Goal: Task Accomplishment & Management: Complete application form

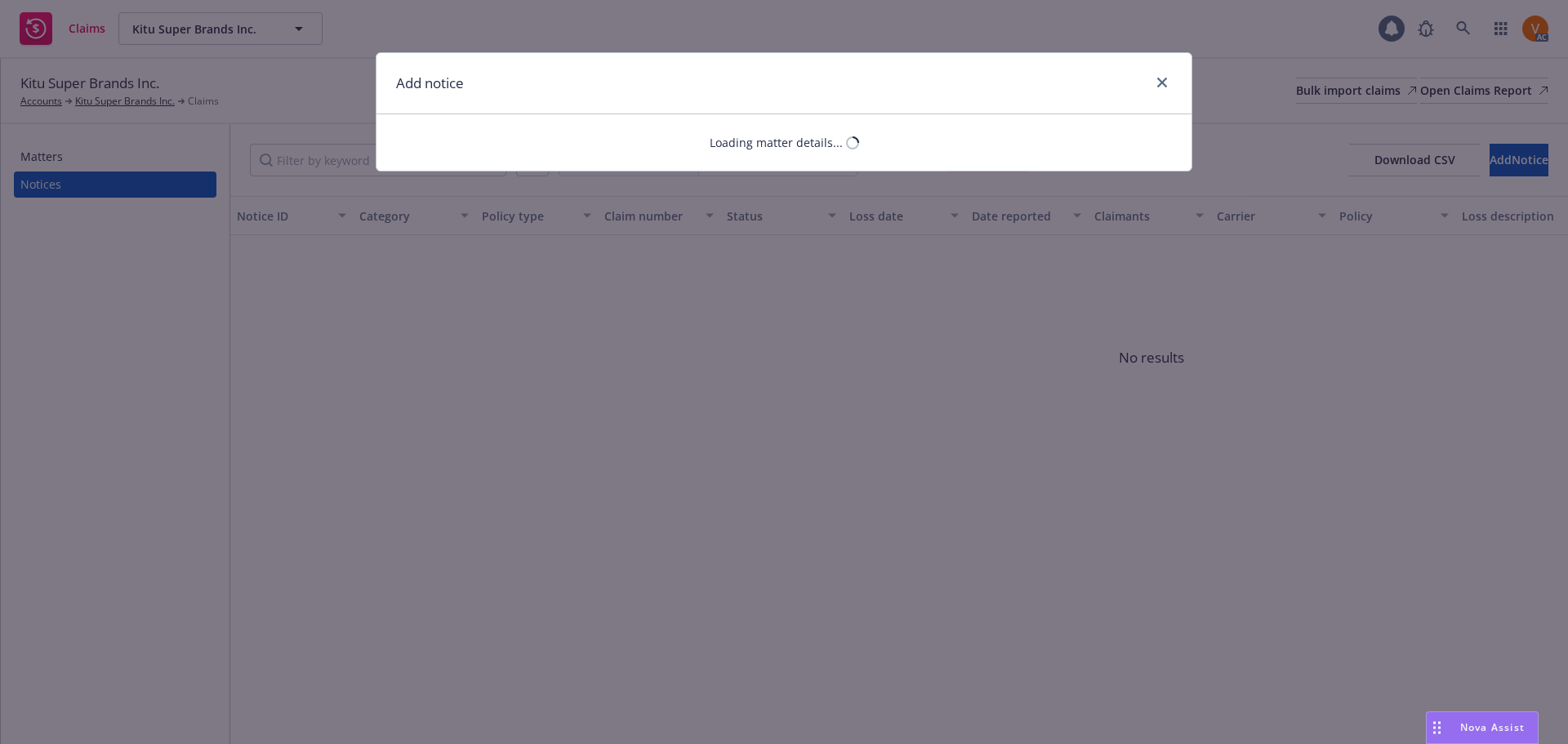
select select "CRIME"
select select "open"
select select "CLAIM"
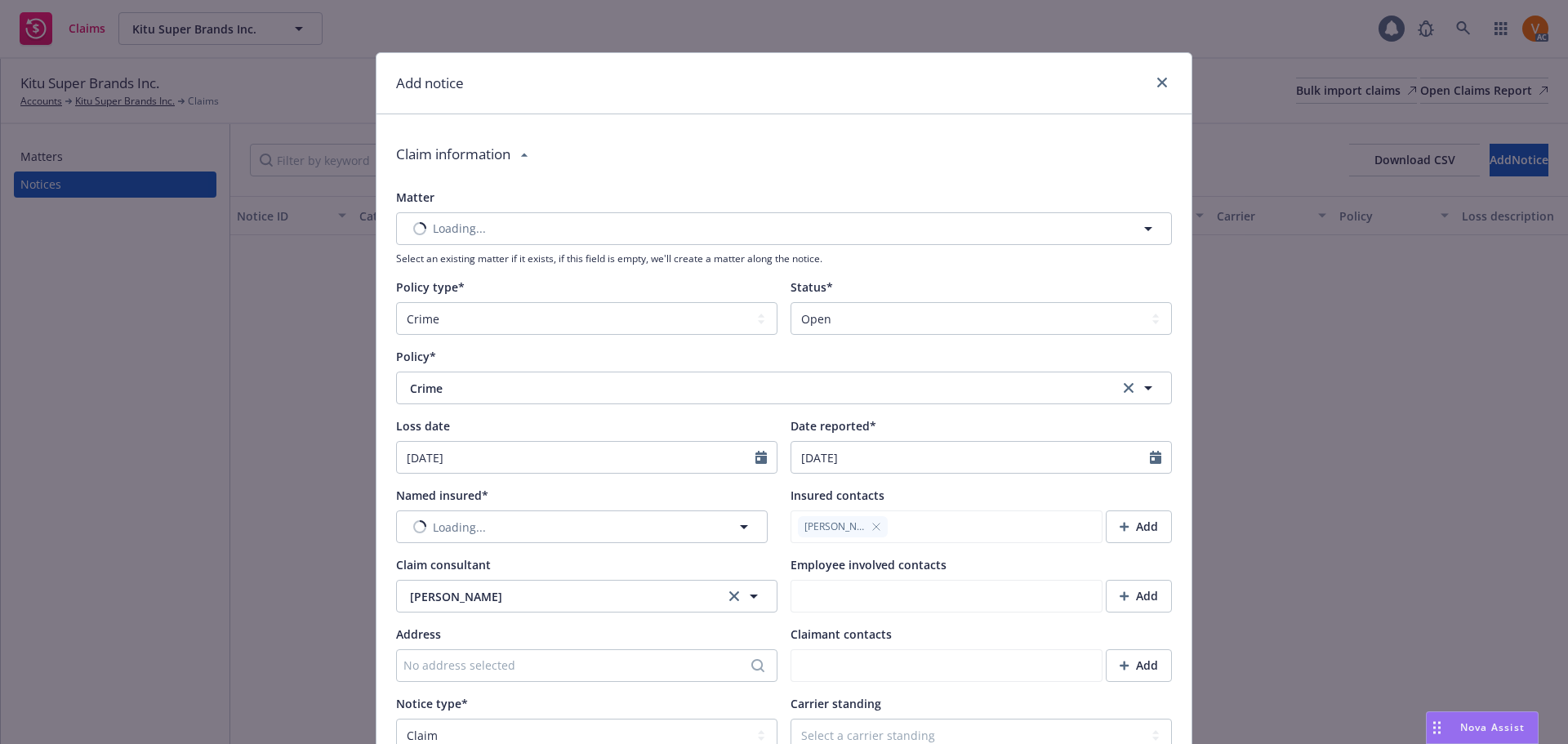
type textarea "x"
type textarea "Insured had a full truck of coffee stolen on its way to their production facili…"
click at [641, 510] on button "Nothing selected" at bounding box center [582, 526] width 372 height 33
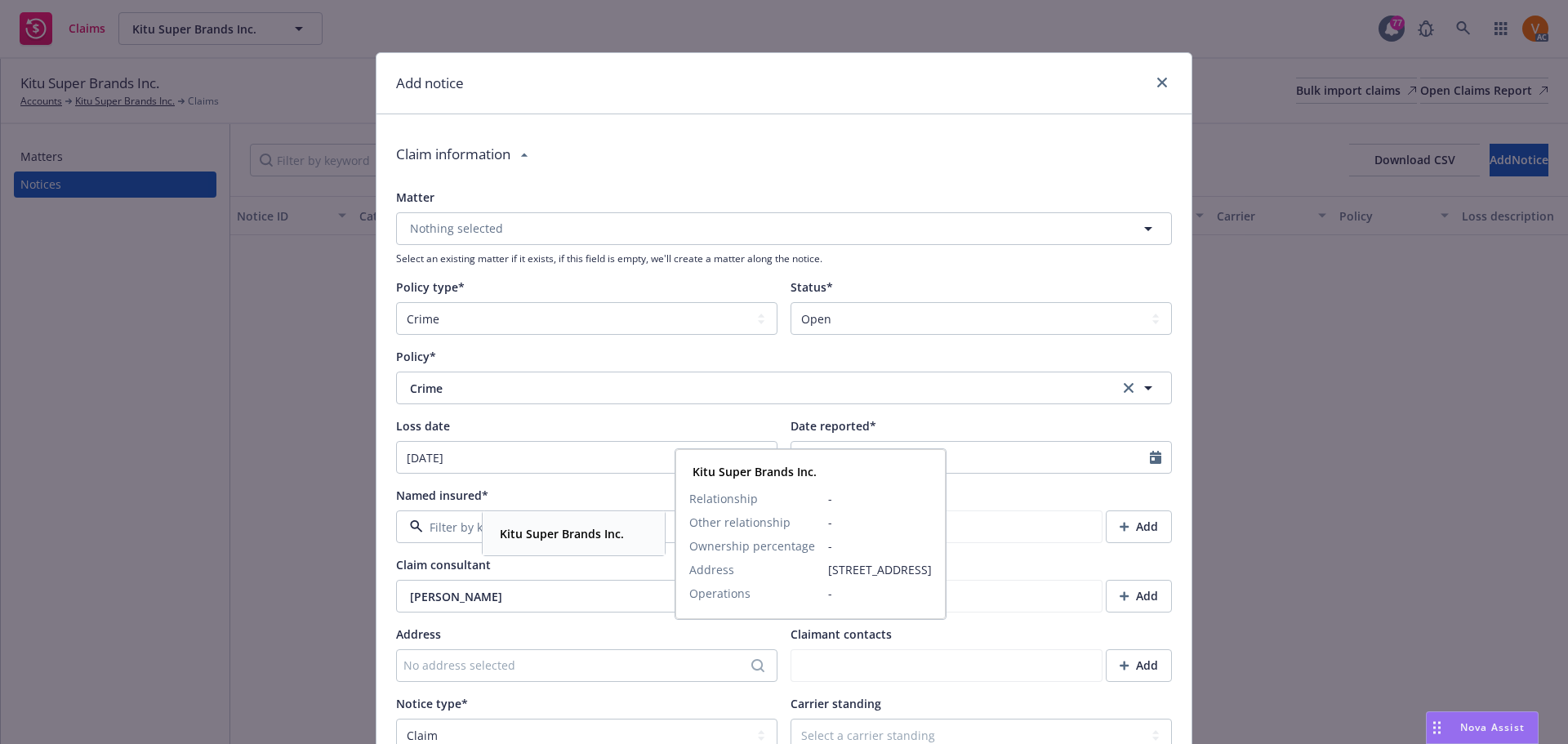
click at [615, 531] on strong "Kitu Super Brands Inc." at bounding box center [561, 534] width 124 height 16
type textarea "x"
type textarea "Insured had a full truck of coffee stolen on its way to their production facili…"
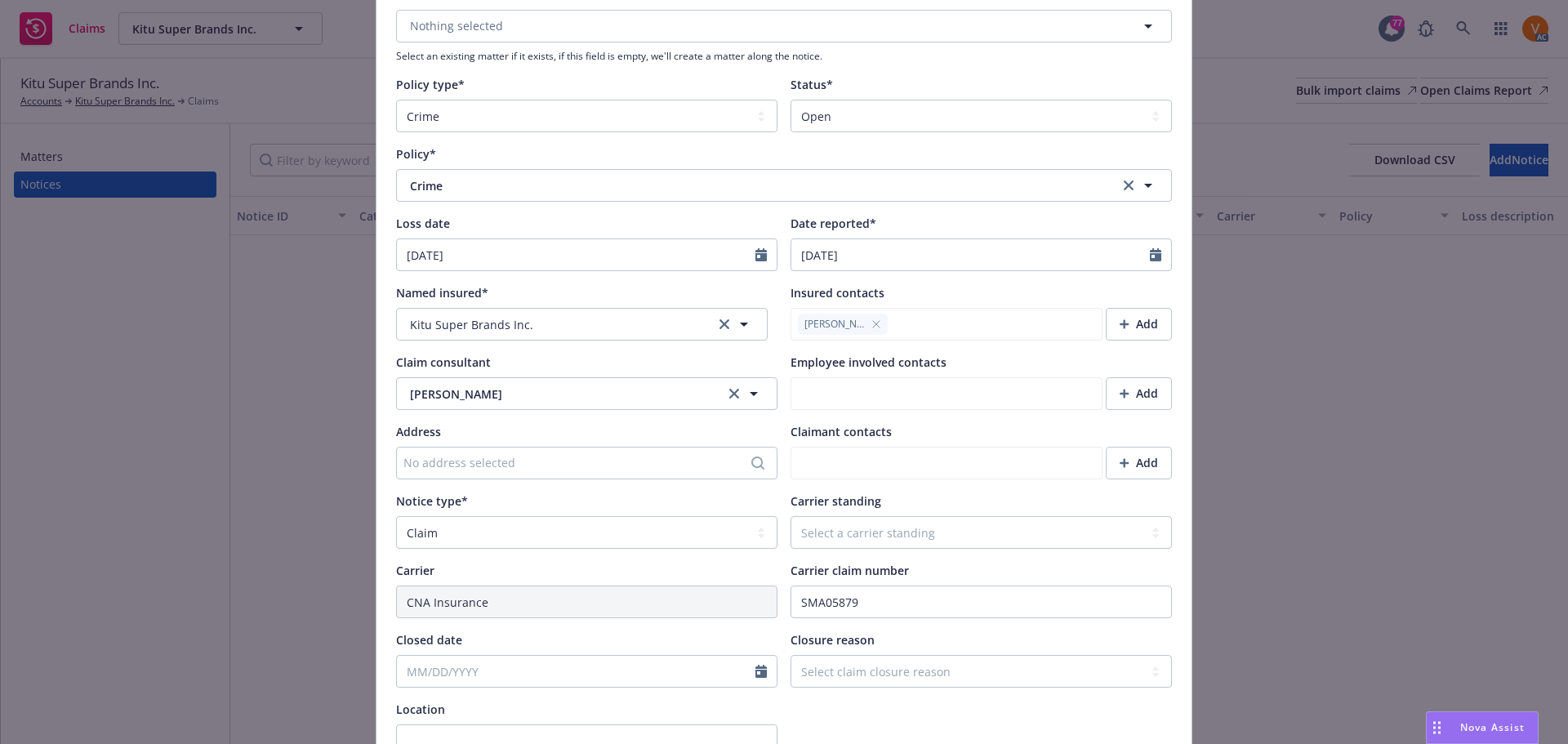
scroll to position [245, 0]
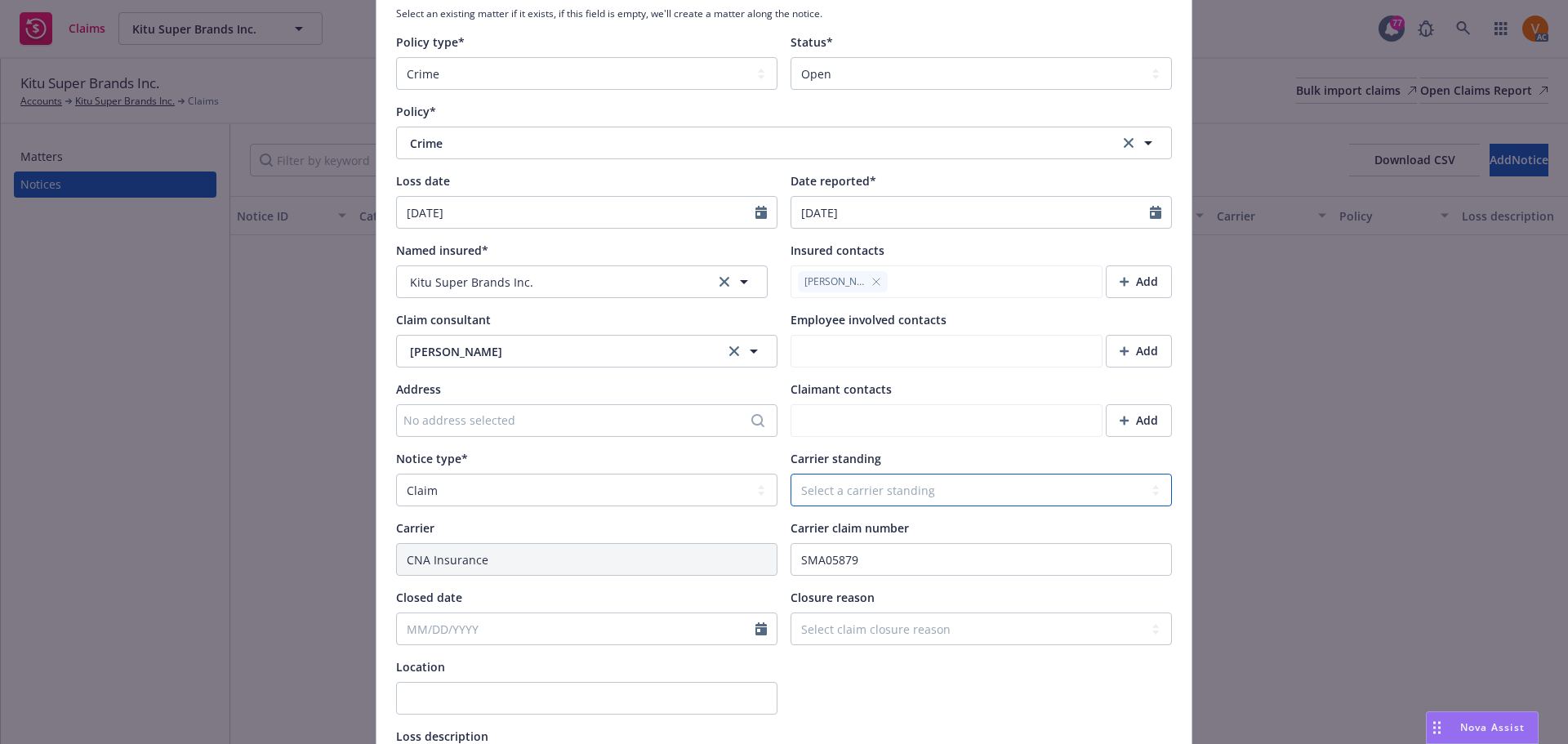
click at [863, 473] on select "Select a carrier standing Closed Not submitted Open Reopened Subrogated Withdra…" at bounding box center [981, 489] width 382 height 33
select select "OPEN"
click at [791, 473] on select "Select a carrier standing Closed Not submitted Open Reopened Subrogated Withdra…" at bounding box center [981, 489] width 382 height 33
type textarea "x"
type textarea "Insured had a full truck of coffee stolen on its way to their production facili…"
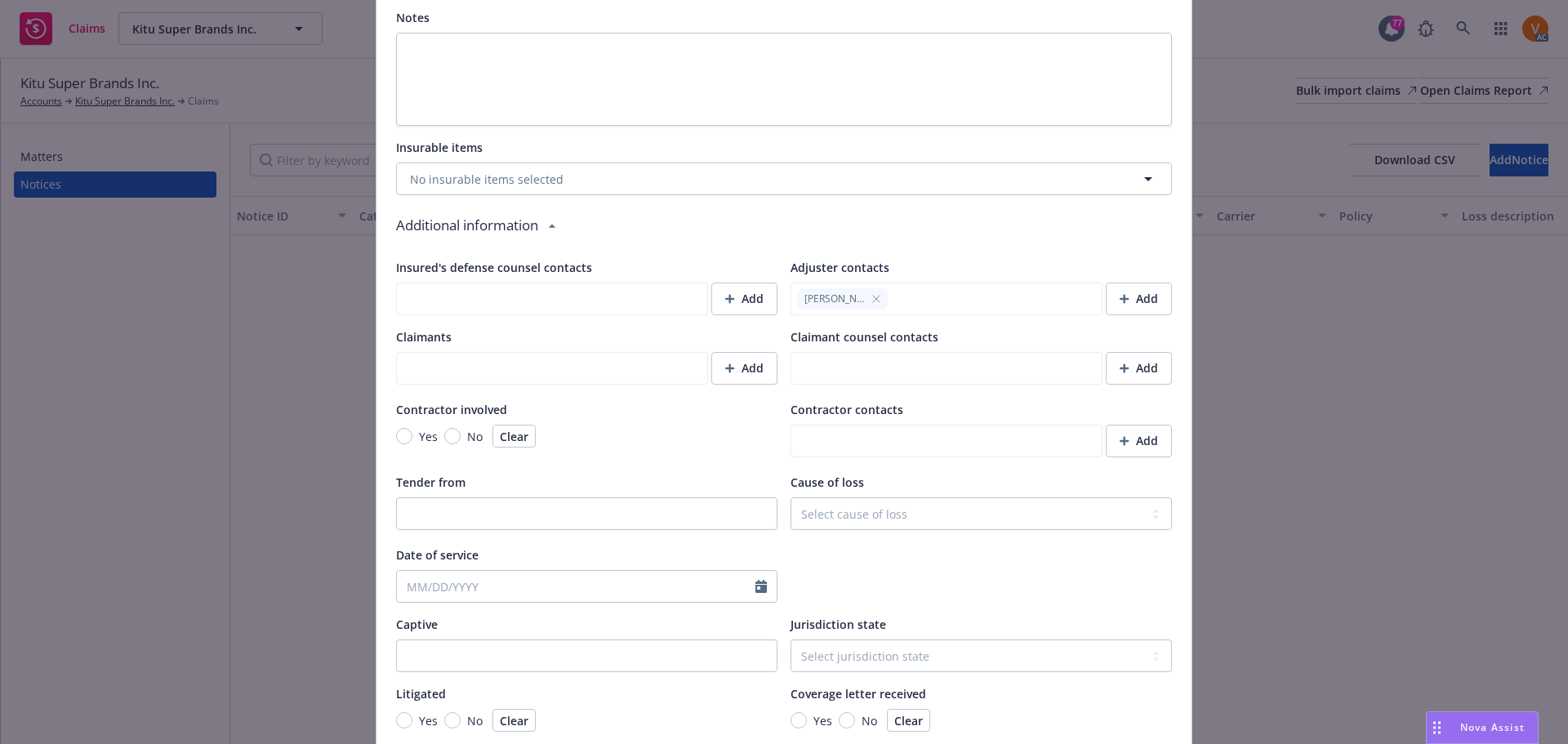
scroll to position [1256, 0]
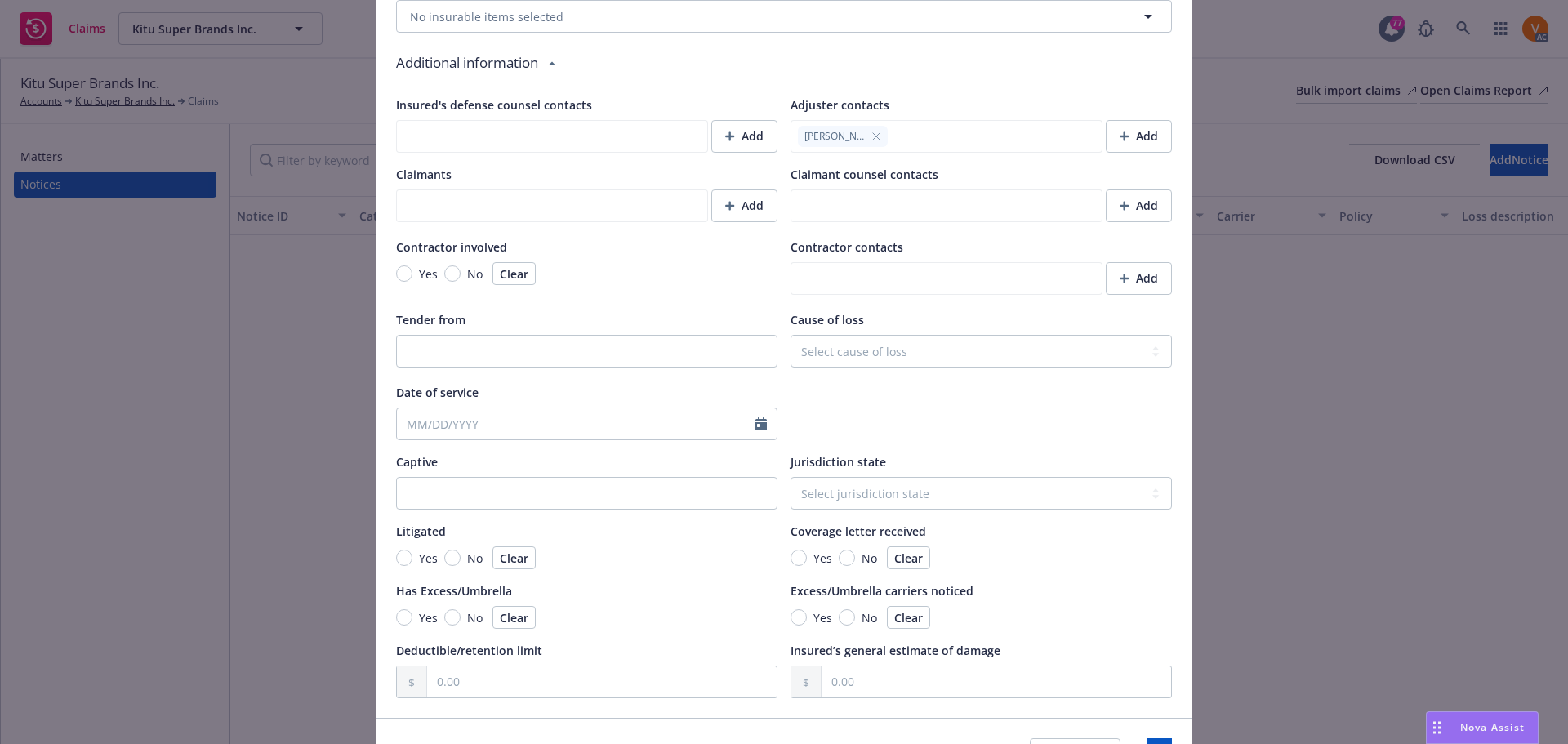
click at [1118, 718] on div "Cancel Save" at bounding box center [784, 755] width 815 height 72
click at [1147, 739] on button "Save" at bounding box center [1159, 755] width 26 height 33
type textarea "x"
type textarea "Insured had a full truck of coffee stolen on its way to their production facili…"
type textarea "x"
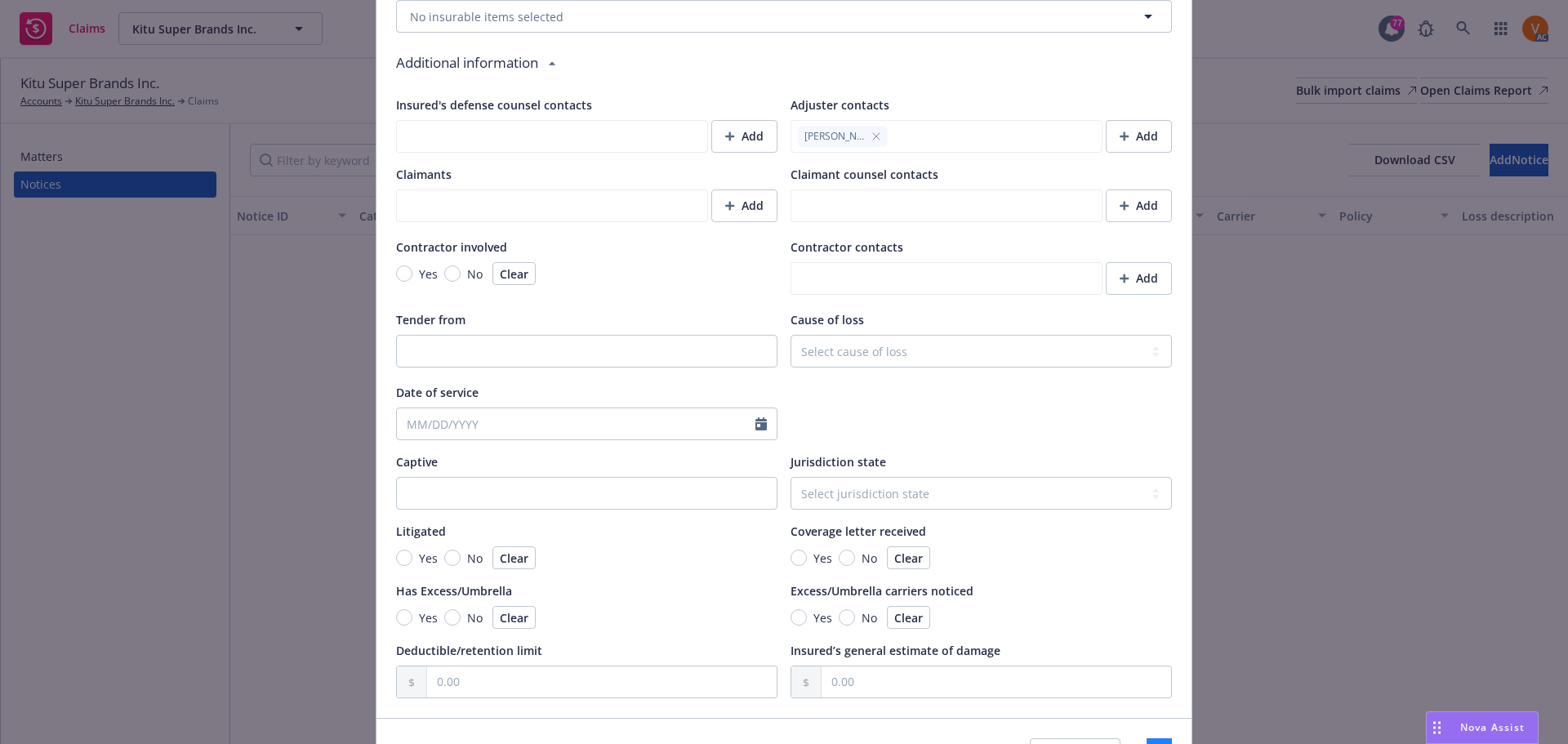
type textarea "Insured had a full truck of coffee stolen on its way to their production facili…"
type textarea "x"
type textarea "Insured had a full truck of coffee stolen on its way to their production facili…"
type textarea "x"
